Goal: Transaction & Acquisition: Purchase product/service

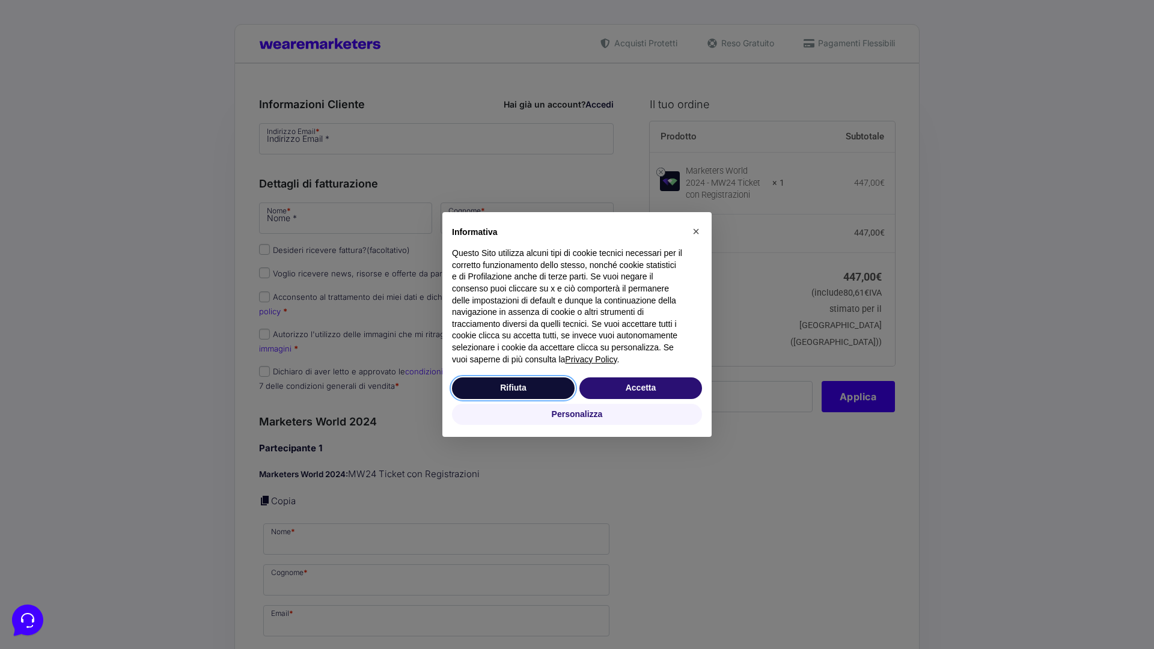
click at [513, 388] on button "Rifiuta" at bounding box center [513, 388] width 123 height 22
